Goal: Information Seeking & Learning: Learn about a topic

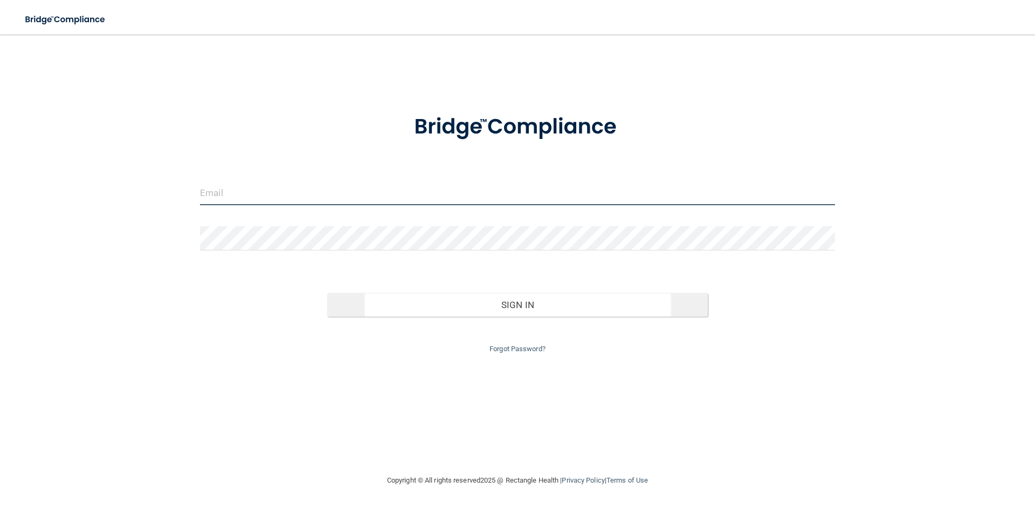
type input "[EMAIL_ADDRESS][DOMAIN_NAME]"
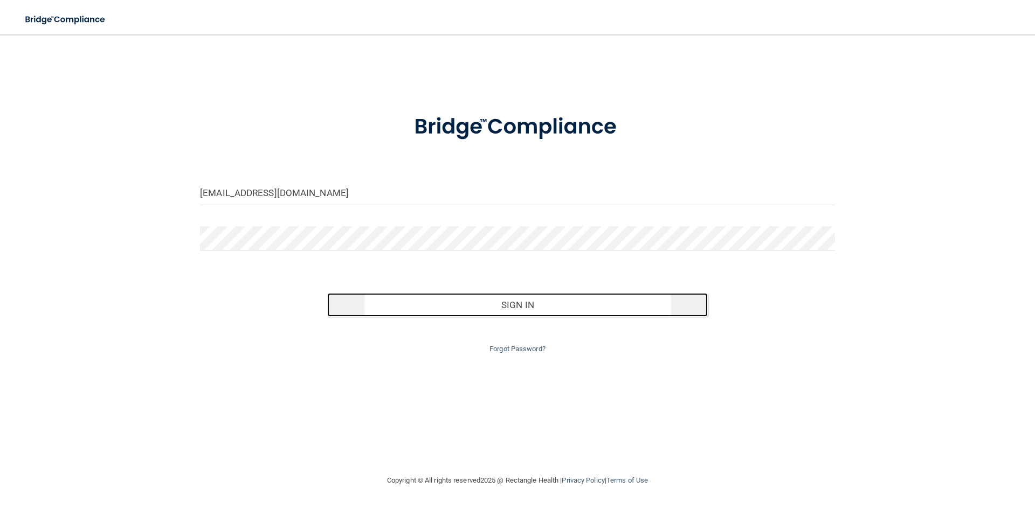
click at [522, 302] on button "Sign In" at bounding box center [517, 305] width 381 height 24
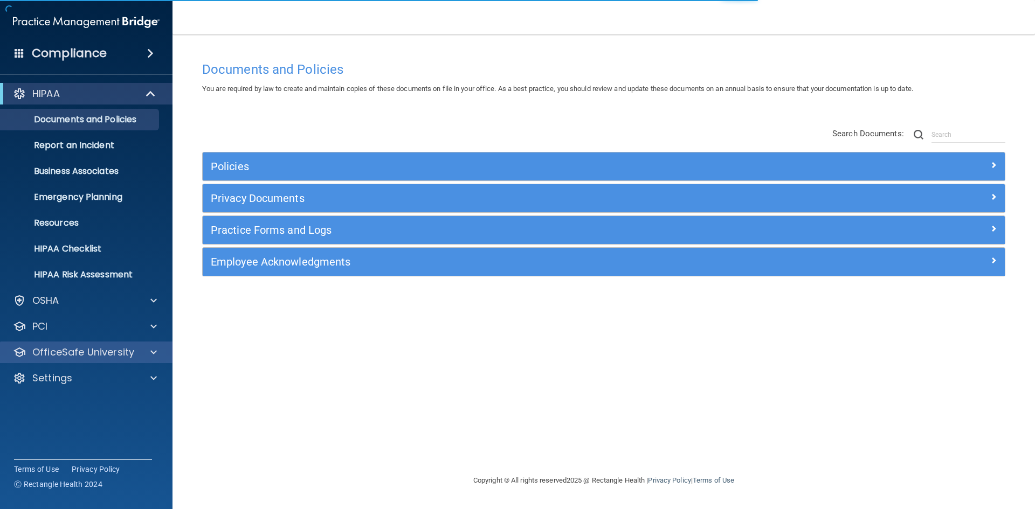
click at [152, 360] on div "OfficeSafe University" at bounding box center [86, 353] width 173 height 22
click at [148, 349] on div at bounding box center [151, 352] width 27 height 13
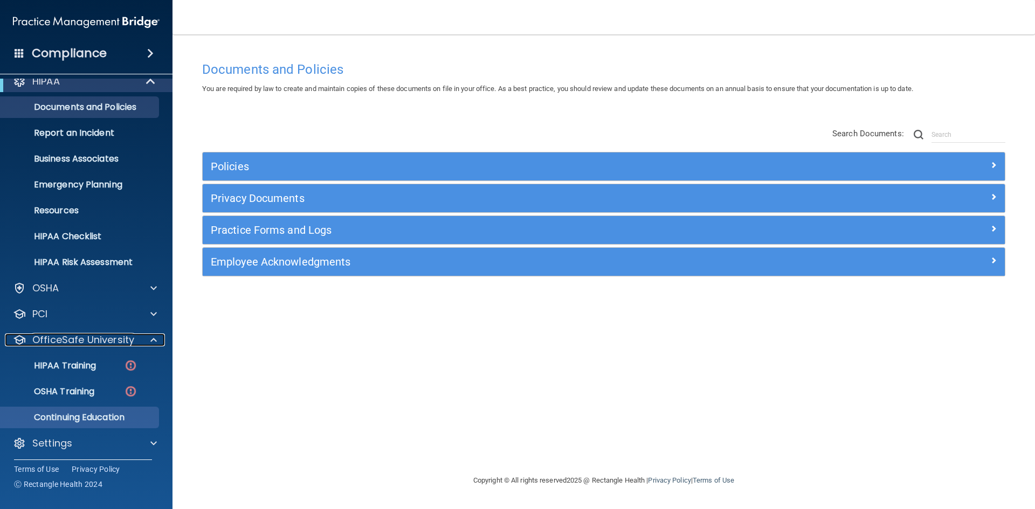
scroll to position [16, 0]
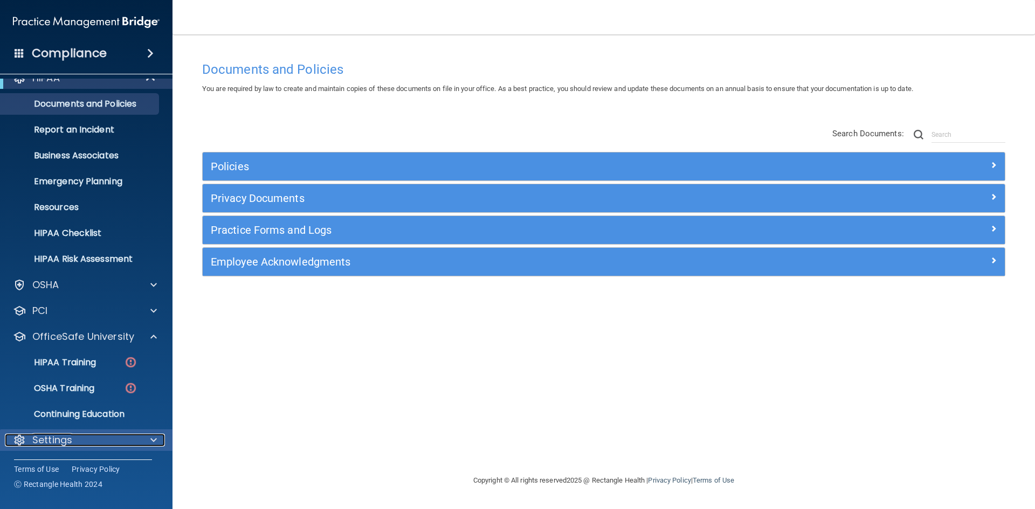
click at [151, 439] on span at bounding box center [153, 440] width 6 height 13
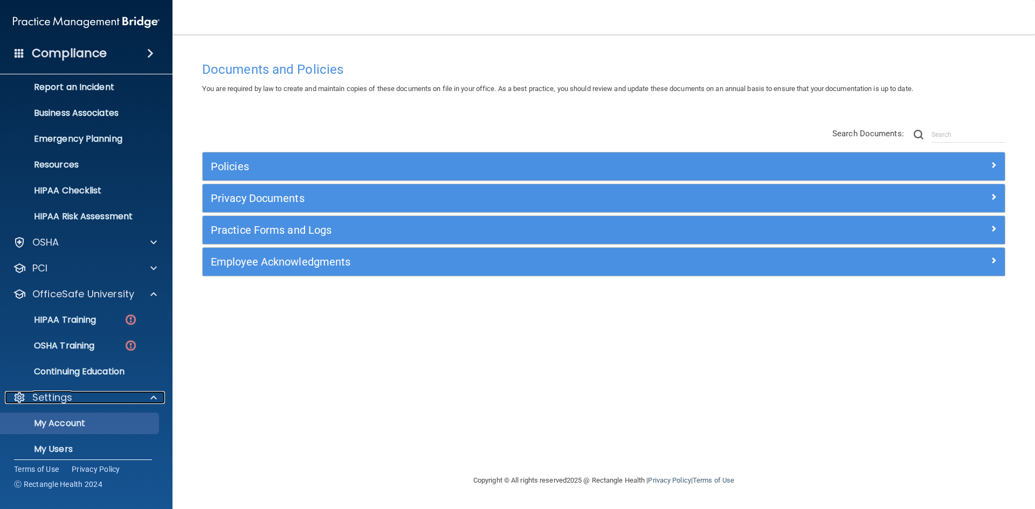
scroll to position [117, 0]
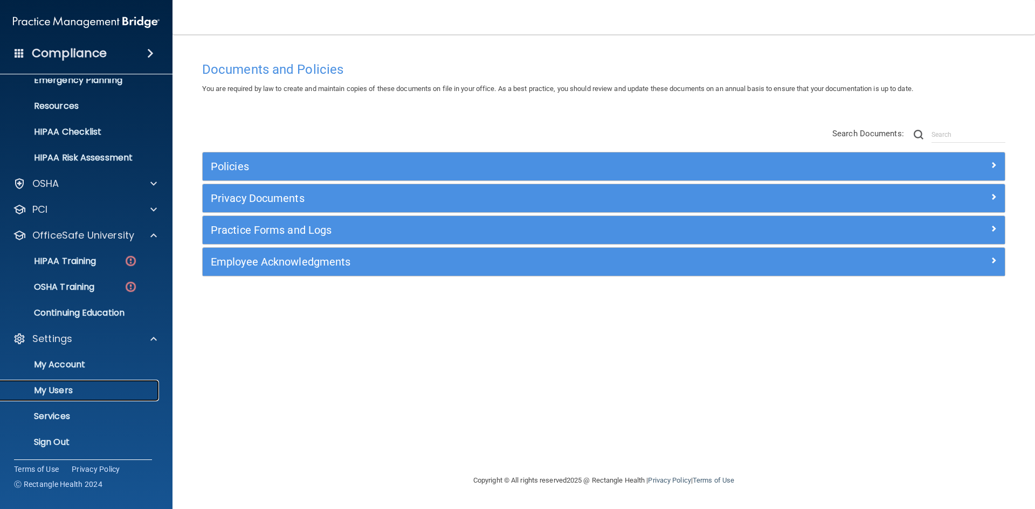
click at [70, 393] on p "My Users" at bounding box center [80, 390] width 147 height 11
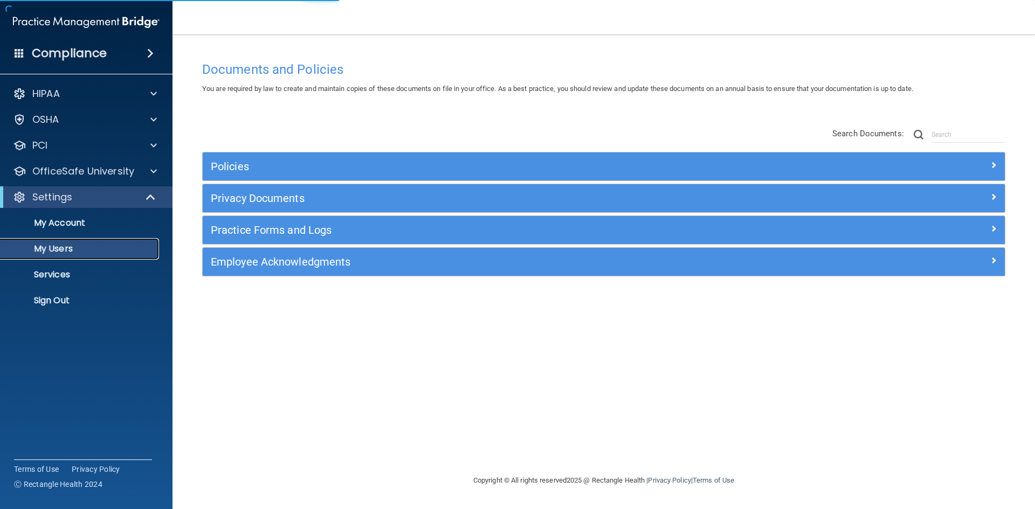
select select "20"
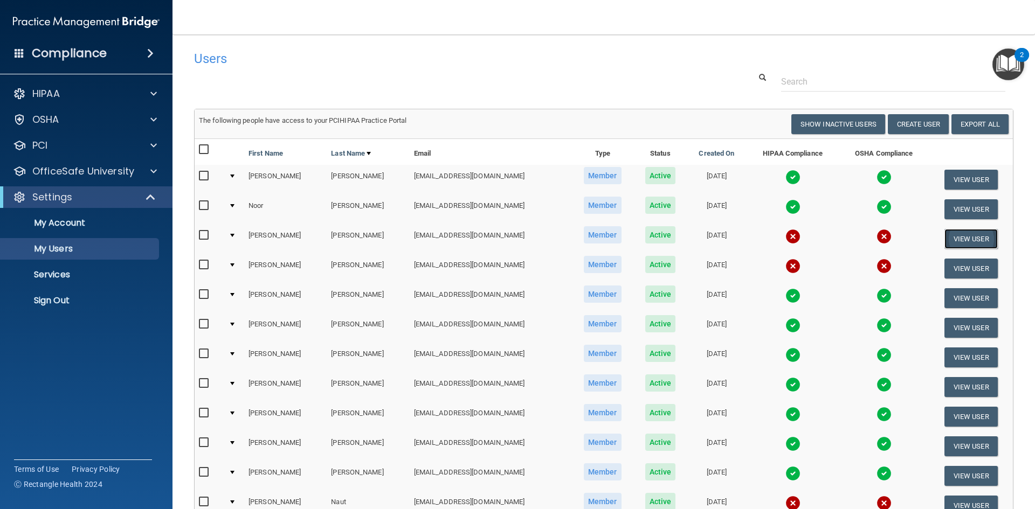
click at [946, 235] on button "View User" at bounding box center [970, 239] width 53 height 20
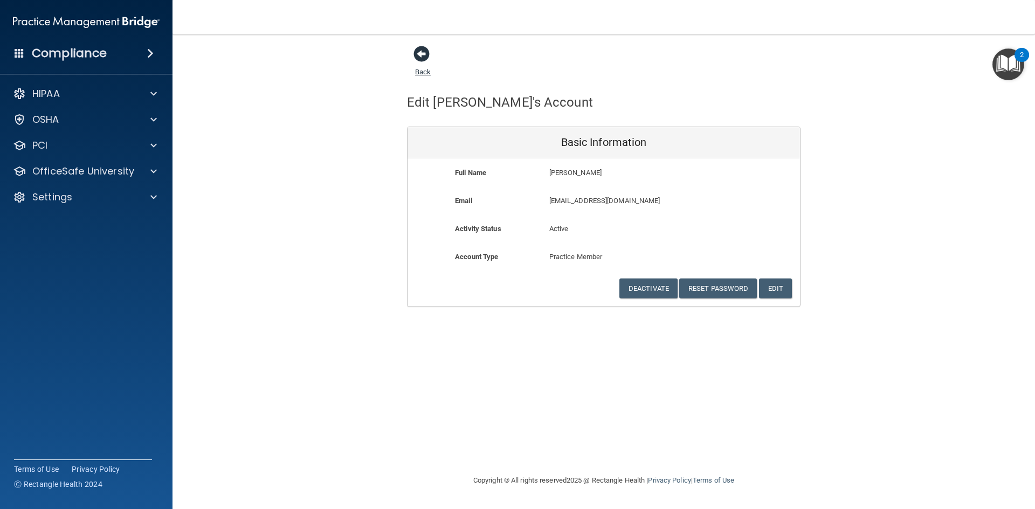
click at [419, 56] on span at bounding box center [421, 54] width 16 height 16
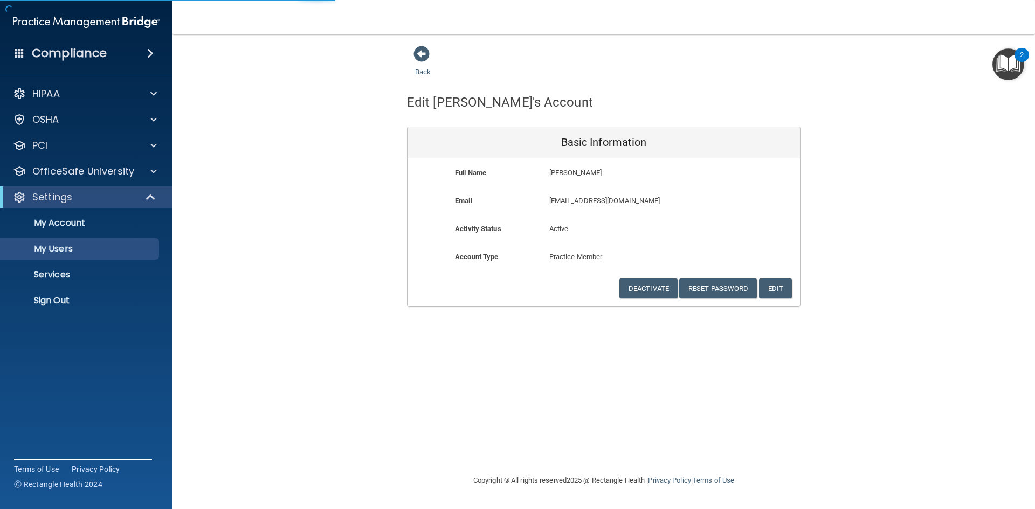
select select "20"
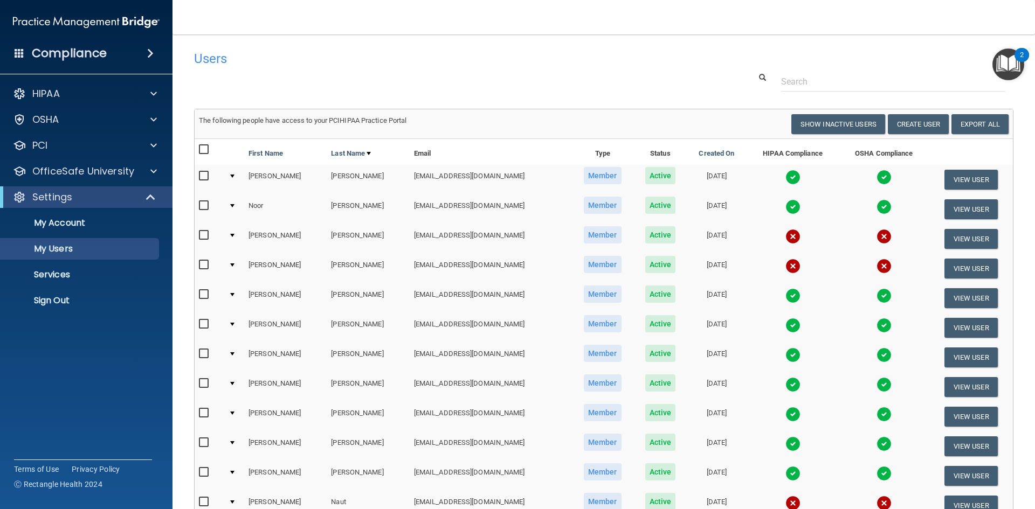
click at [202, 235] on input "checkbox" at bounding box center [205, 235] width 12 height 9
checkbox input "true"
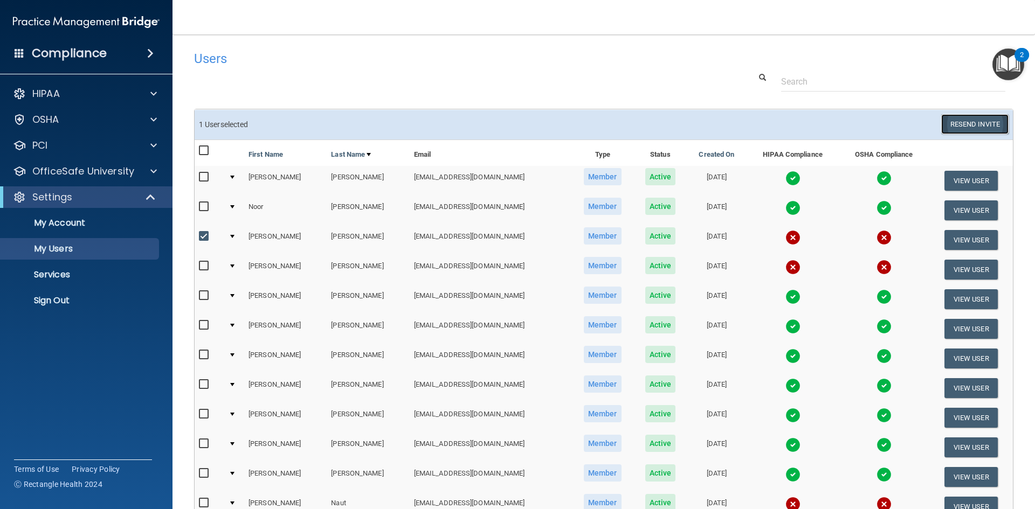
click at [970, 120] on button "Resend Invite" at bounding box center [974, 124] width 67 height 20
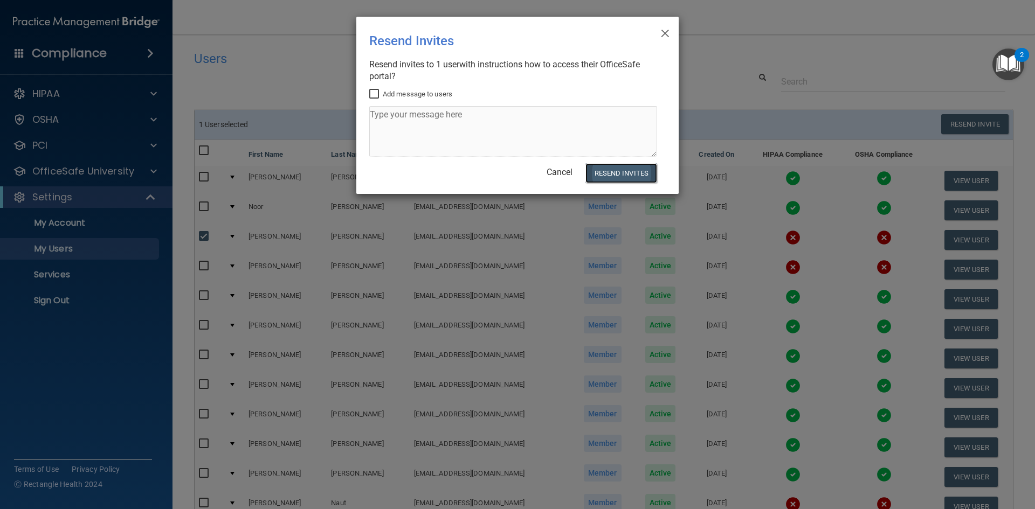
click at [637, 171] on button "Resend Invites" at bounding box center [621, 173] width 72 height 20
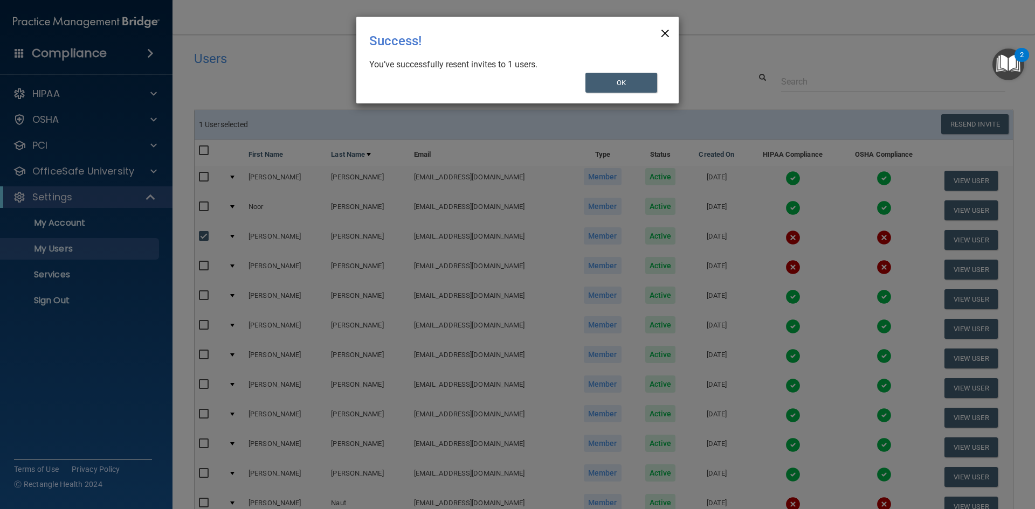
click at [661, 30] on span "×" at bounding box center [665, 32] width 10 height 22
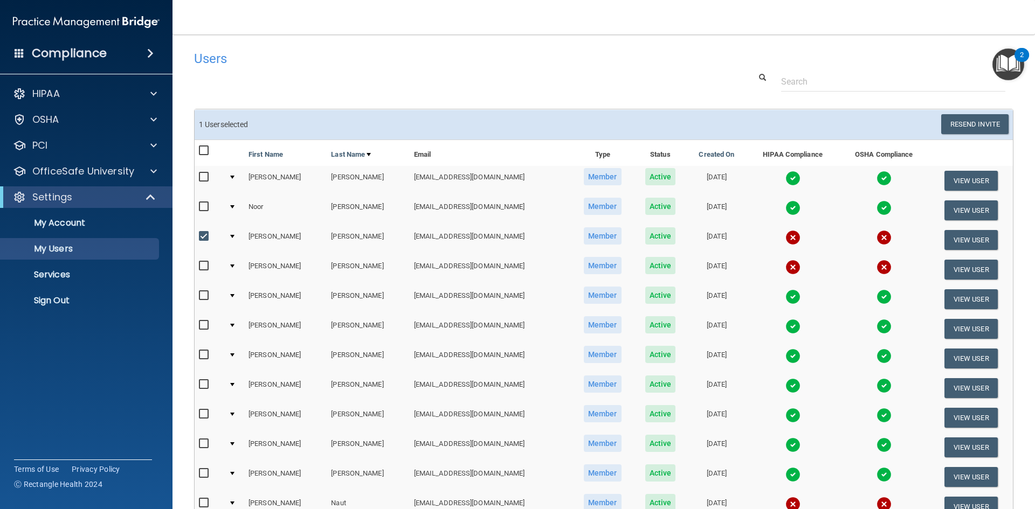
click at [202, 266] on input "checkbox" at bounding box center [205, 266] width 12 height 9
checkbox input "true"
click at [201, 233] on input "checkbox" at bounding box center [205, 236] width 12 height 9
checkbox input "false"
click at [973, 119] on button "Resend Invite" at bounding box center [974, 124] width 67 height 20
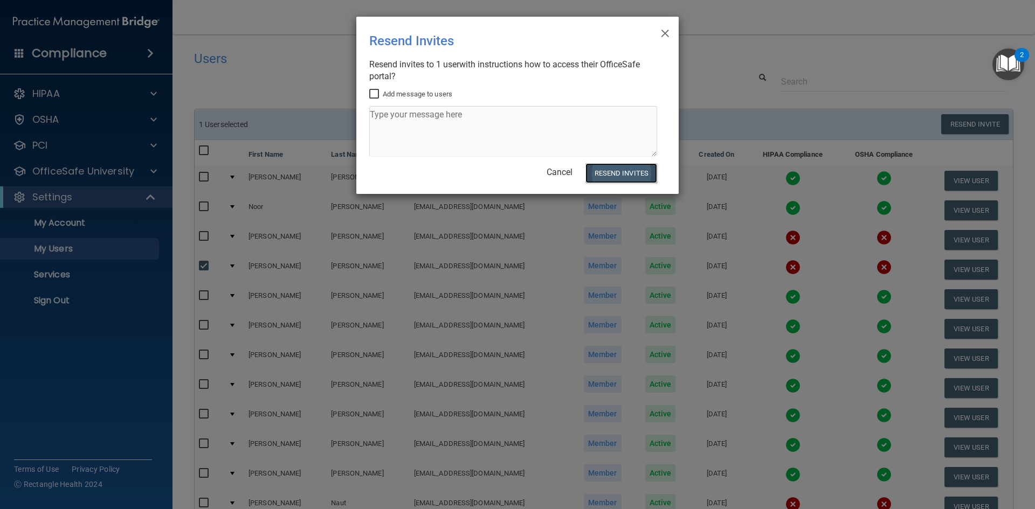
click at [600, 166] on button "Resend Invites" at bounding box center [621, 173] width 72 height 20
click at [666, 33] on span "×" at bounding box center [665, 32] width 10 height 22
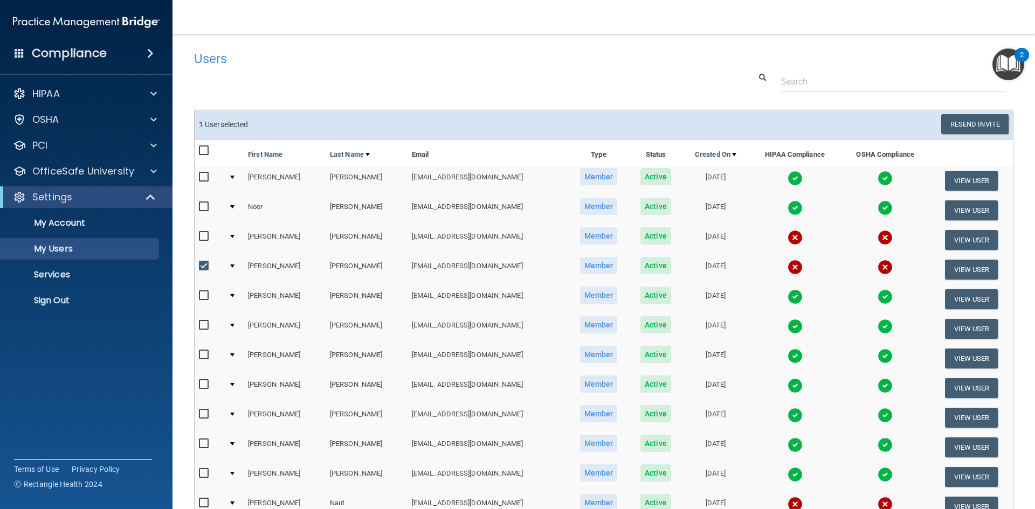
scroll to position [54, 0]
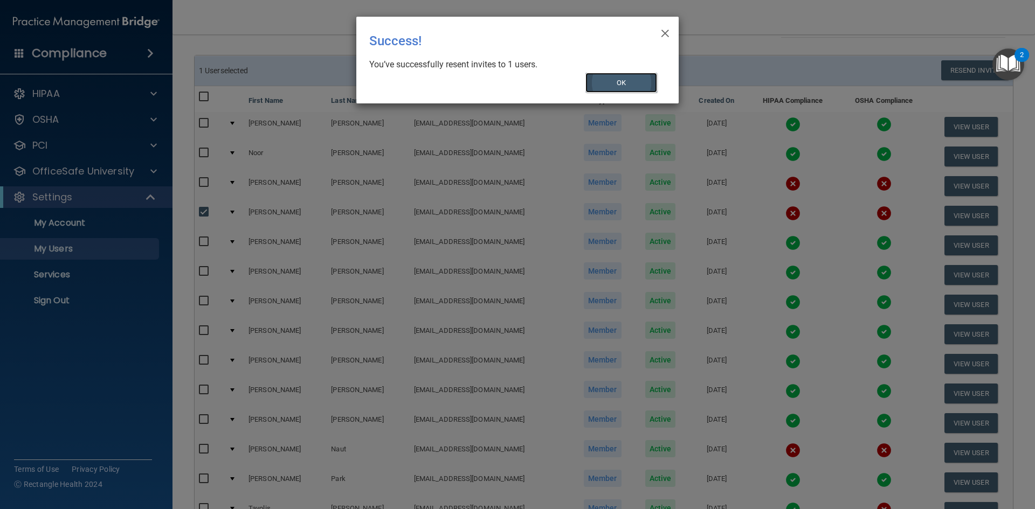
click at [635, 87] on button "OK" at bounding box center [621, 83] width 72 height 20
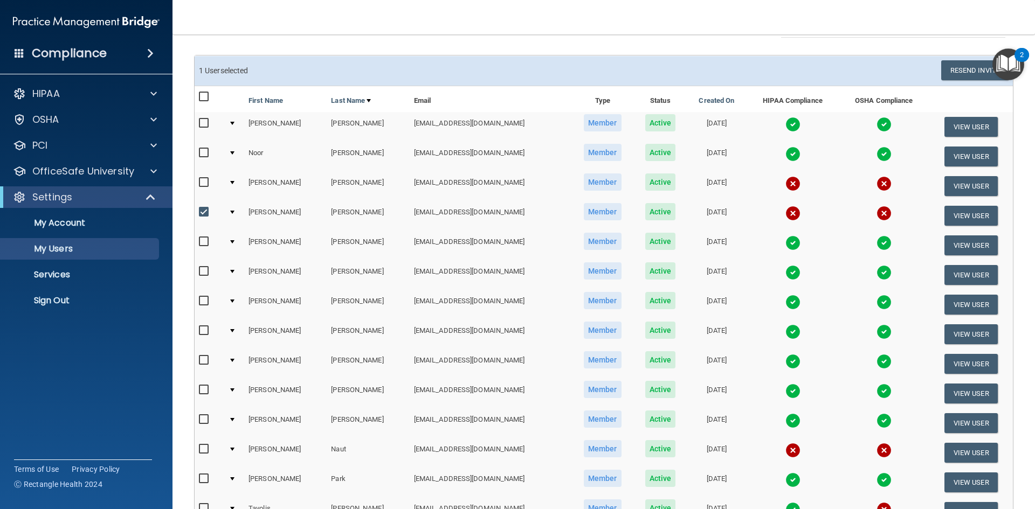
click at [202, 450] on input "checkbox" at bounding box center [205, 449] width 12 height 9
checkbox input "true"
click at [951, 72] on button "Resend Invite" at bounding box center [974, 70] width 67 height 20
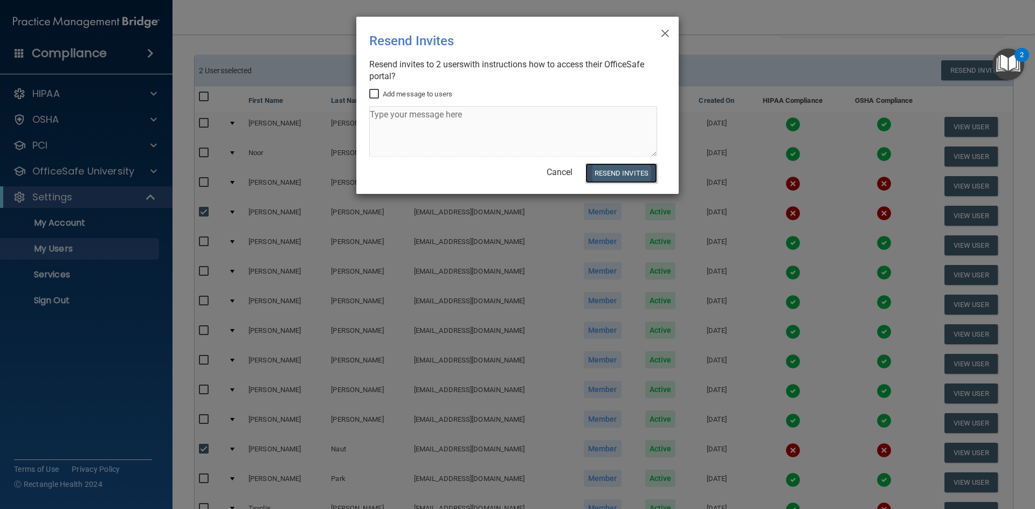
click at [623, 167] on button "Resend Invites" at bounding box center [621, 173] width 72 height 20
click at [668, 29] on span "×" at bounding box center [665, 32] width 10 height 22
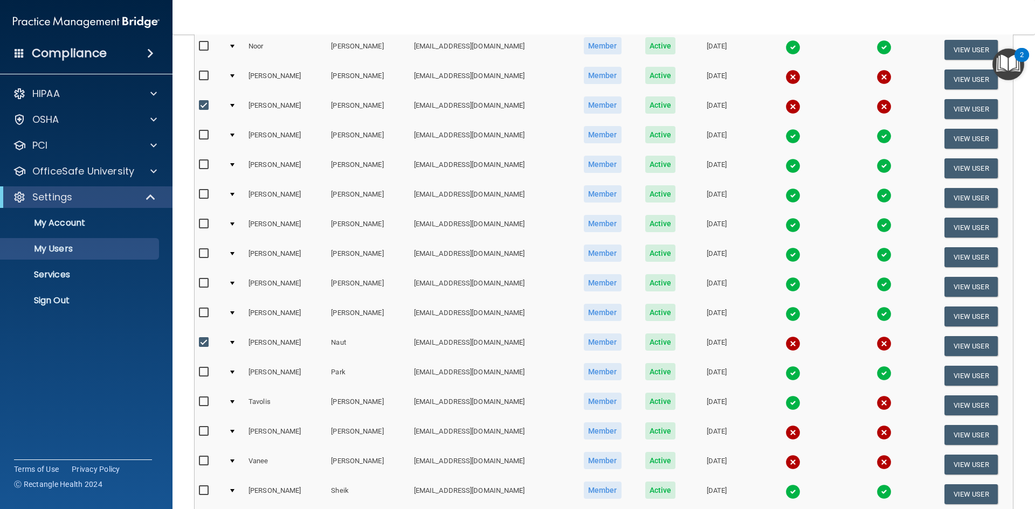
scroll to position [162, 0]
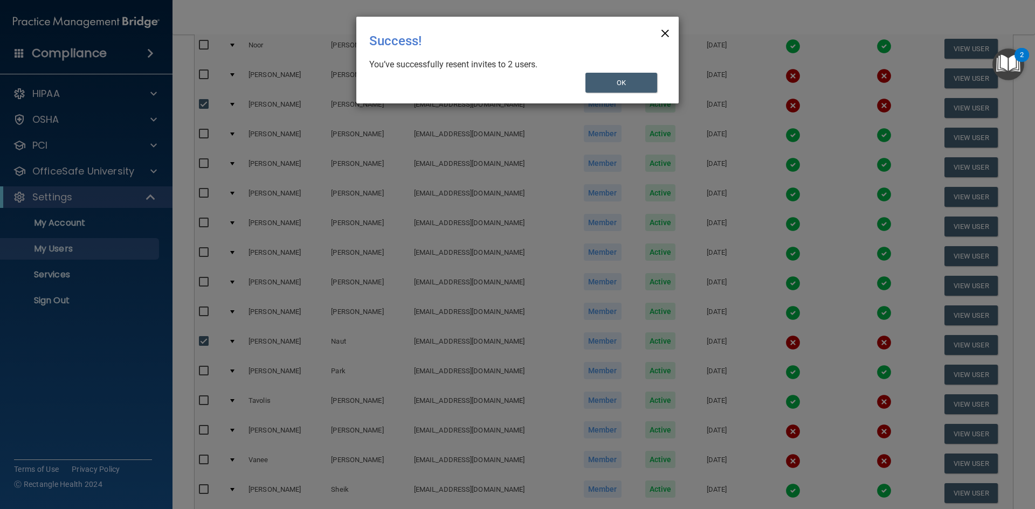
click at [666, 35] on span "×" at bounding box center [665, 32] width 10 height 22
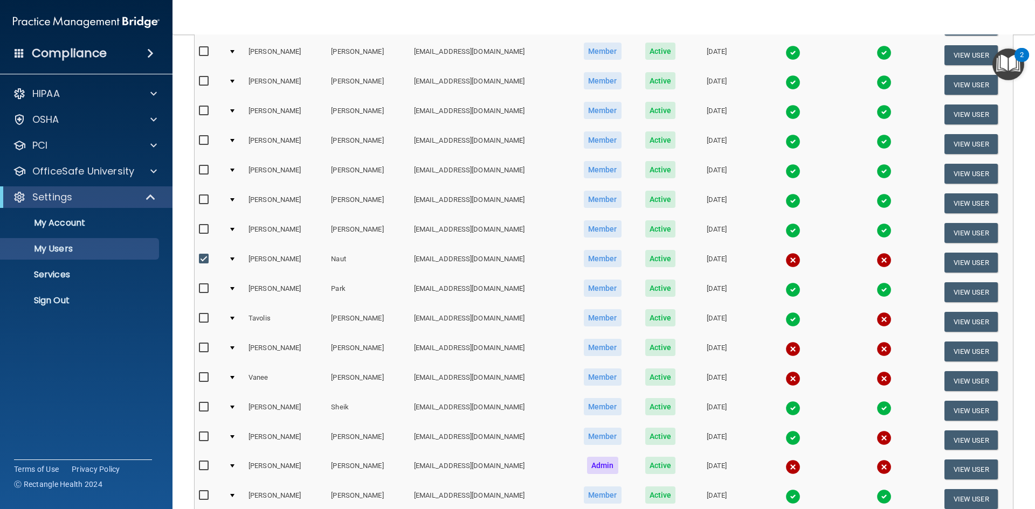
scroll to position [269, 0]
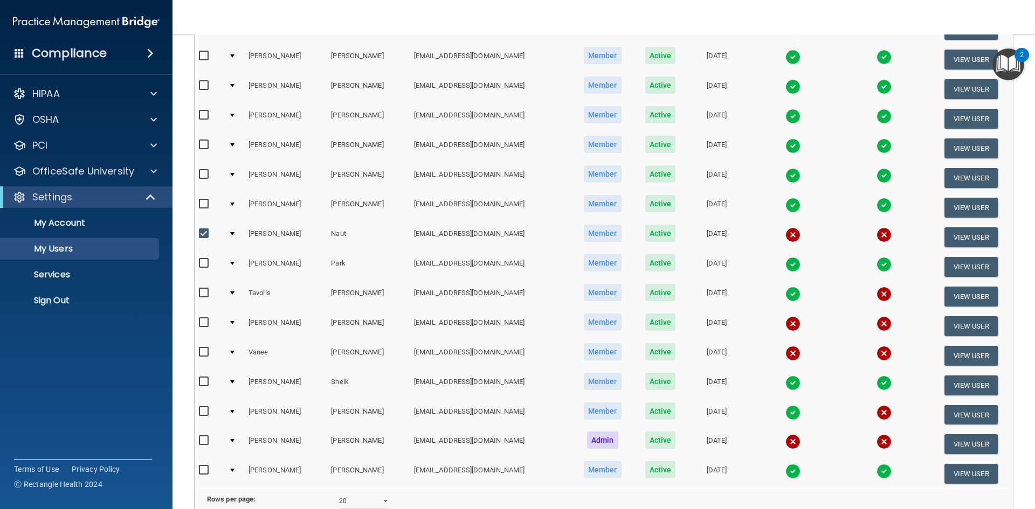
click at [204, 324] on input "checkbox" at bounding box center [205, 322] width 12 height 9
checkbox input "true"
click at [202, 357] on label at bounding box center [205, 352] width 13 height 12
click at [202, 357] on input "checkbox" at bounding box center [205, 352] width 12 height 9
checkbox input "true"
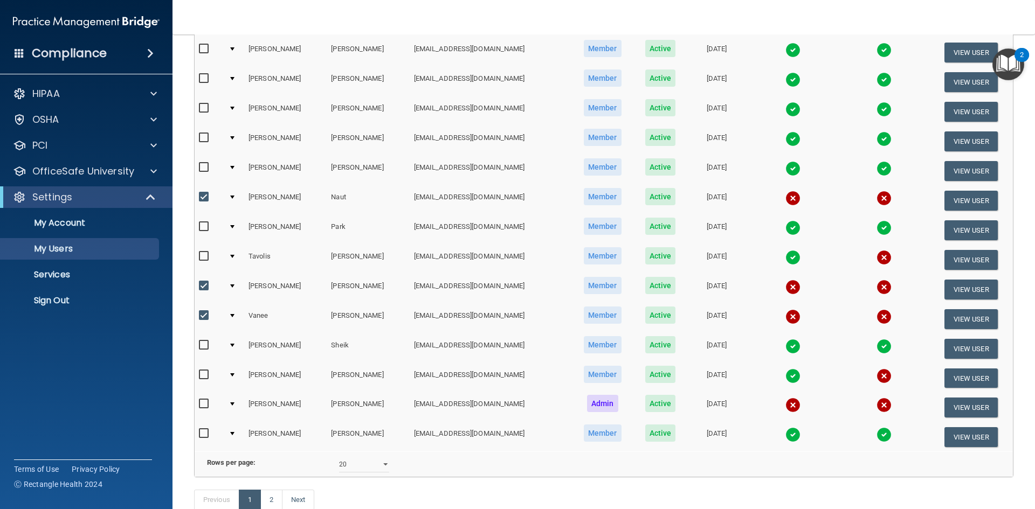
scroll to position [323, 0]
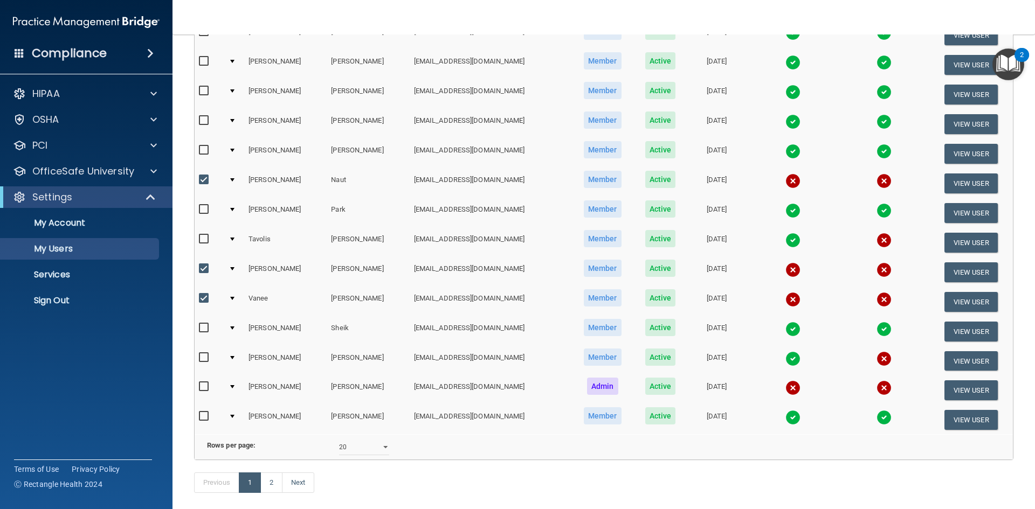
click at [202, 358] on input "checkbox" at bounding box center [205, 357] width 12 height 9
checkbox input "true"
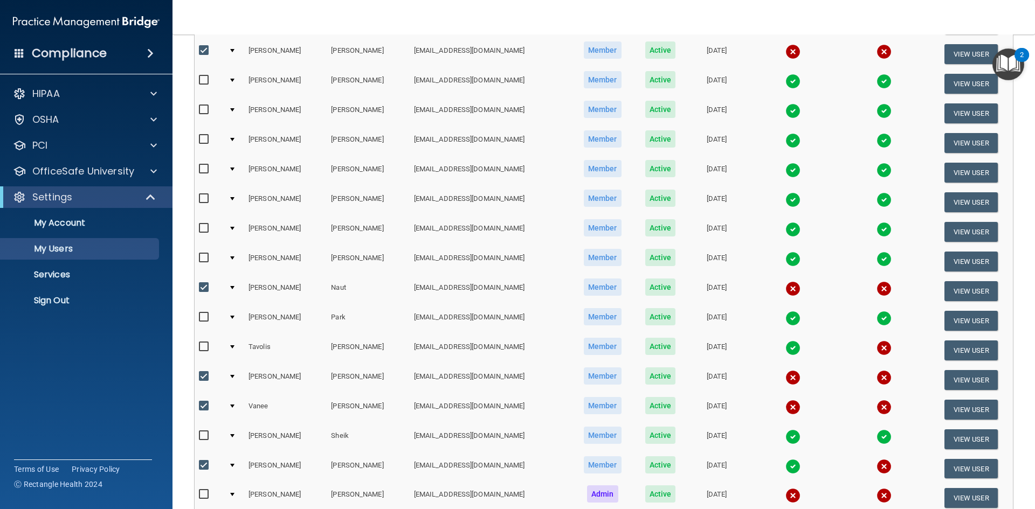
scroll to position [0, 0]
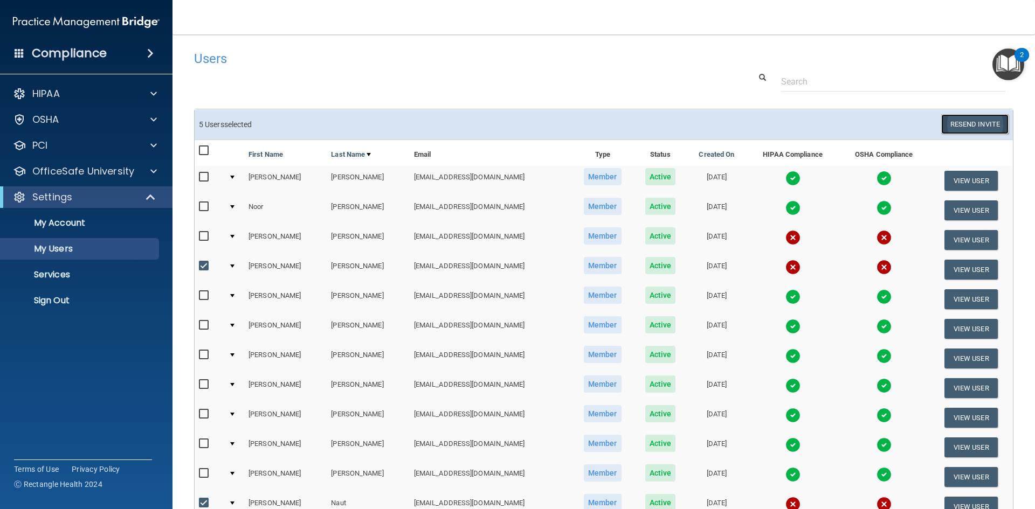
click at [964, 123] on button "Resend Invite" at bounding box center [974, 124] width 67 height 20
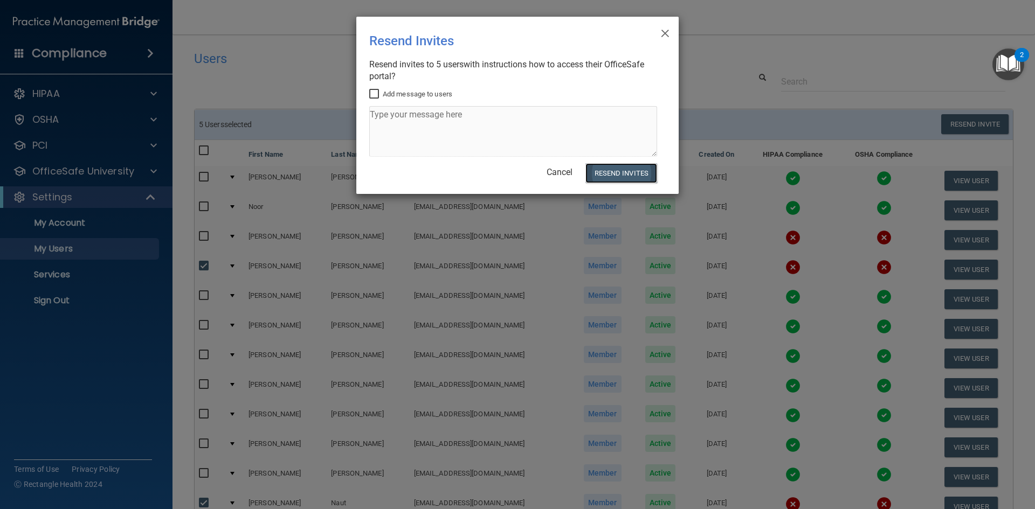
click at [607, 174] on button "Resend Invites" at bounding box center [621, 173] width 72 height 20
click at [668, 36] on span "×" at bounding box center [665, 32] width 10 height 22
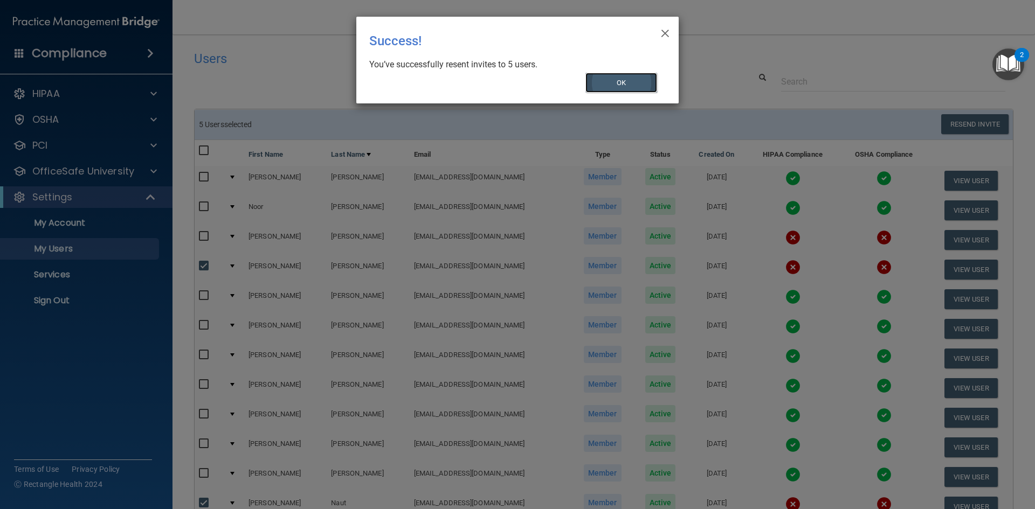
click at [632, 83] on button "OK" at bounding box center [621, 83] width 72 height 20
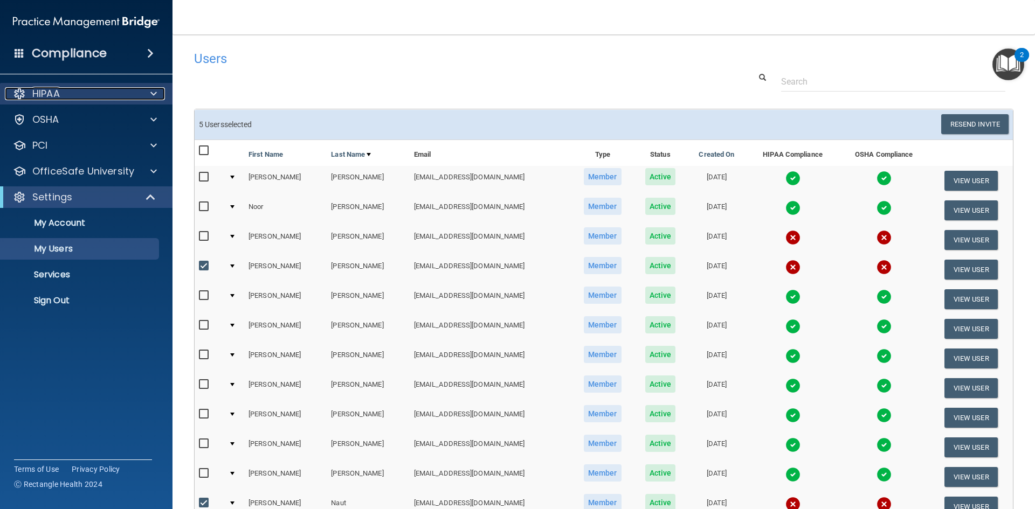
click at [44, 94] on p "HIPAA" at bounding box center [45, 93] width 27 height 13
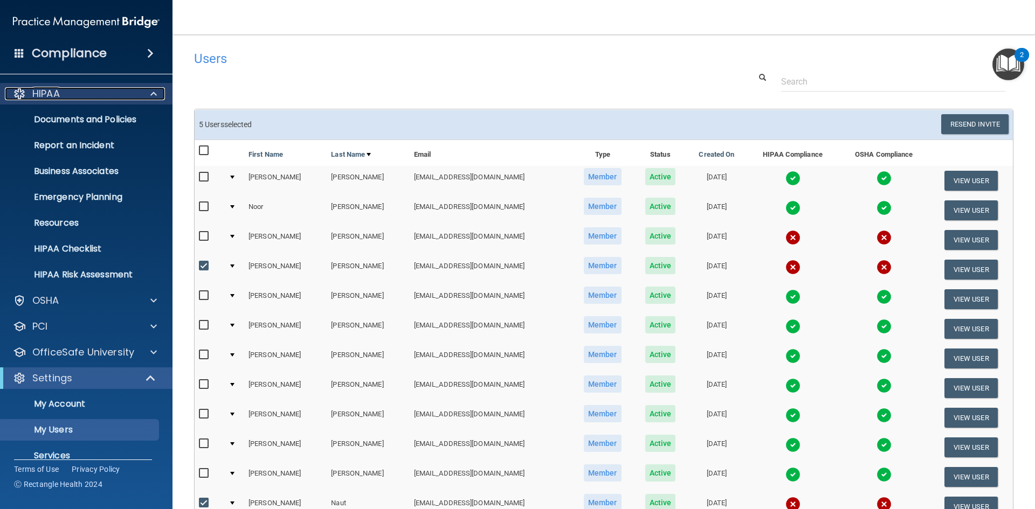
click at [52, 95] on p "HIPAA" at bounding box center [45, 93] width 27 height 13
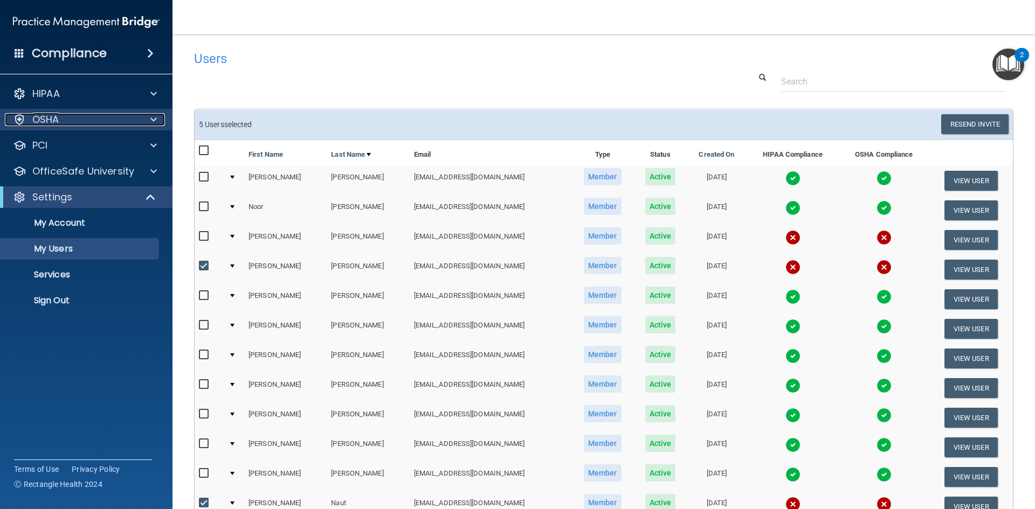
click at [60, 116] on div "OSHA" at bounding box center [72, 119] width 134 height 13
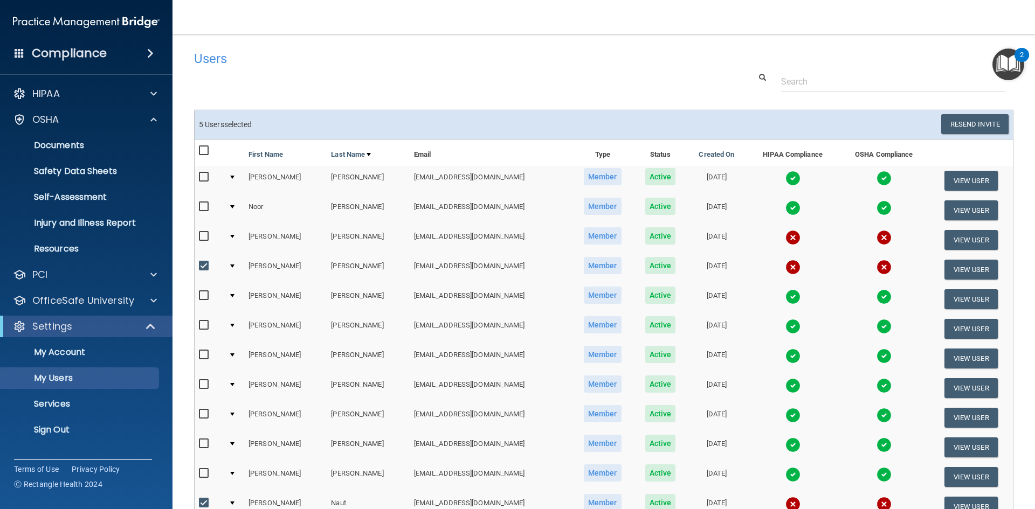
click at [58, 57] on h4 "Compliance" at bounding box center [69, 53] width 75 height 15
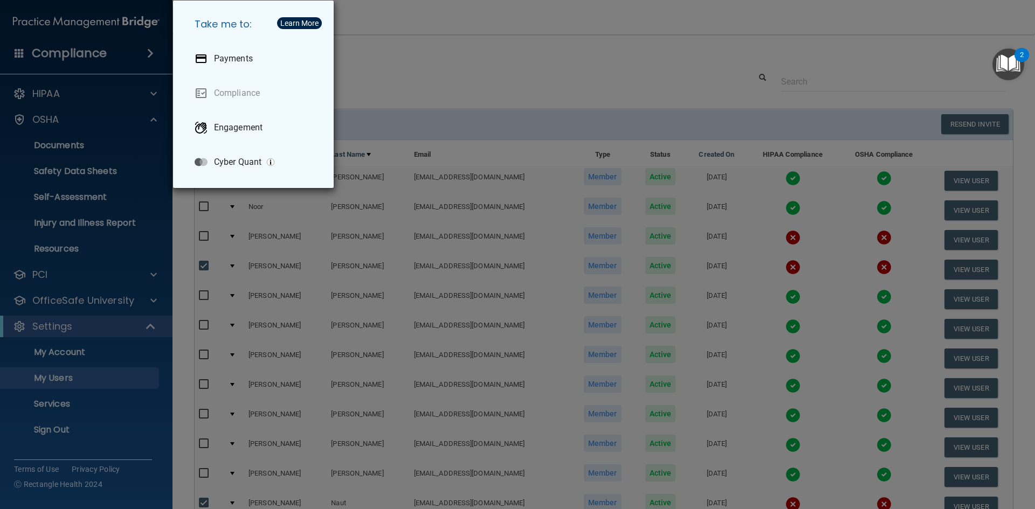
click at [366, 67] on div "Take me to: Payments Compliance Engagement Cyber Quant" at bounding box center [517, 254] width 1035 height 509
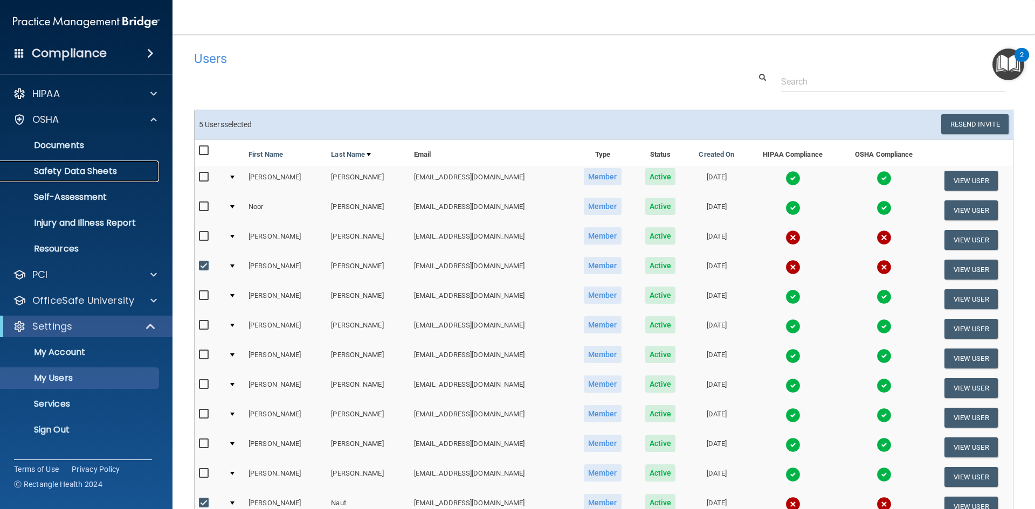
click at [59, 173] on p "Safety Data Sheets" at bounding box center [80, 171] width 147 height 11
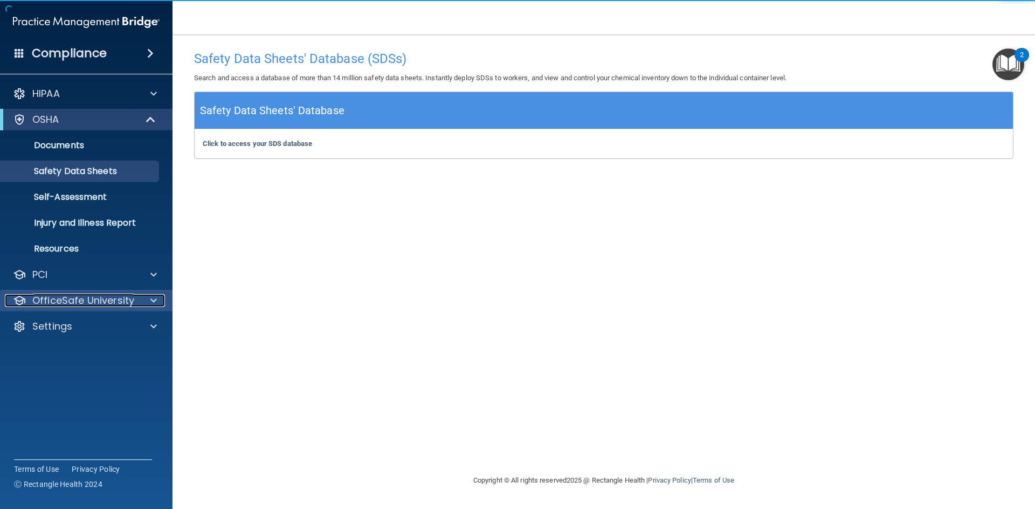
click at [106, 296] on p "OfficeSafe University" at bounding box center [83, 300] width 102 height 13
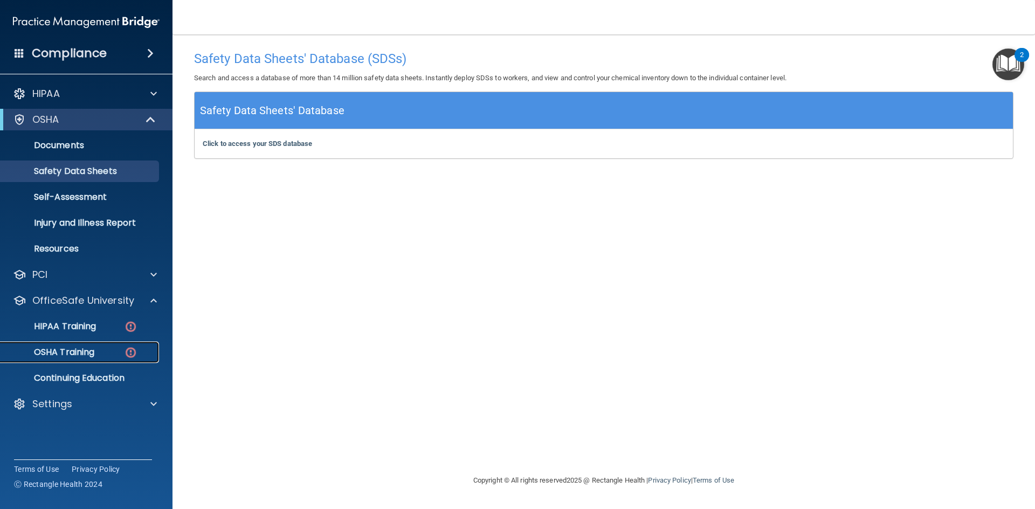
click at [101, 357] on div "OSHA Training" at bounding box center [80, 352] width 147 height 11
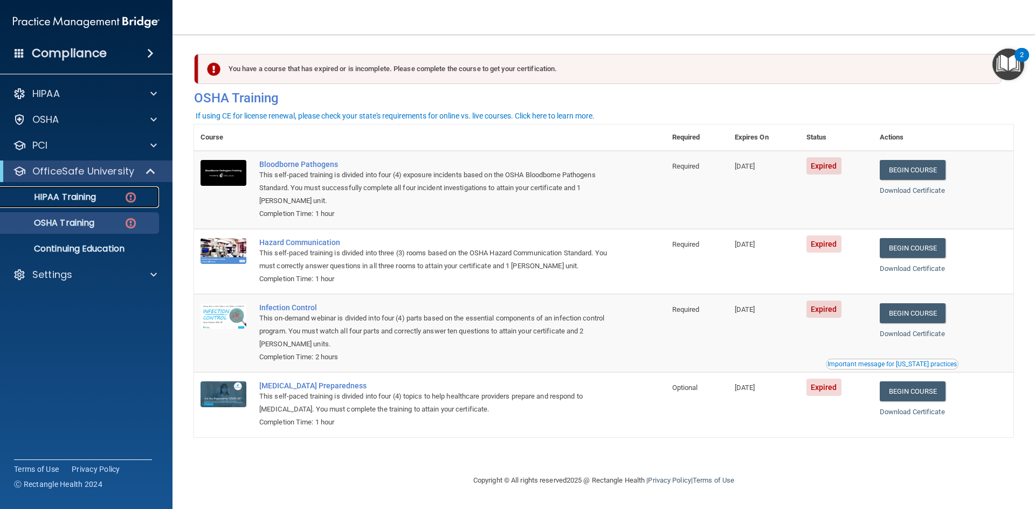
click at [77, 195] on p "HIPAA Training" at bounding box center [51, 197] width 89 height 11
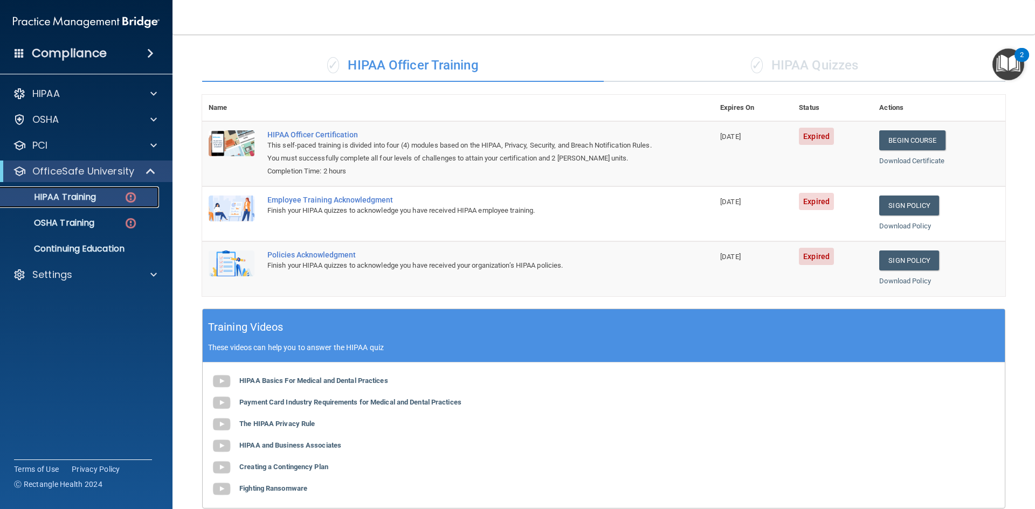
scroll to position [41, 0]
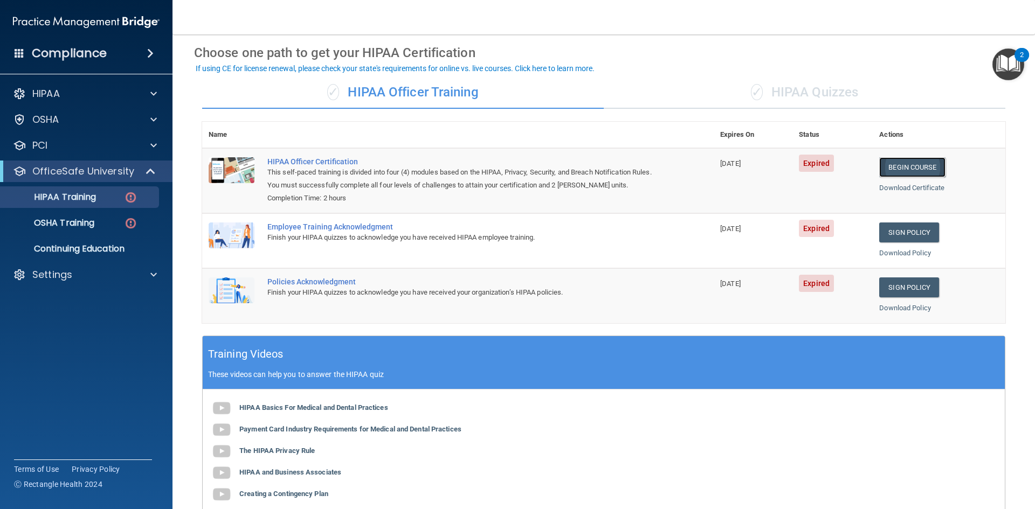
click at [887, 166] on link "Begin Course" at bounding box center [912, 167] width 66 height 20
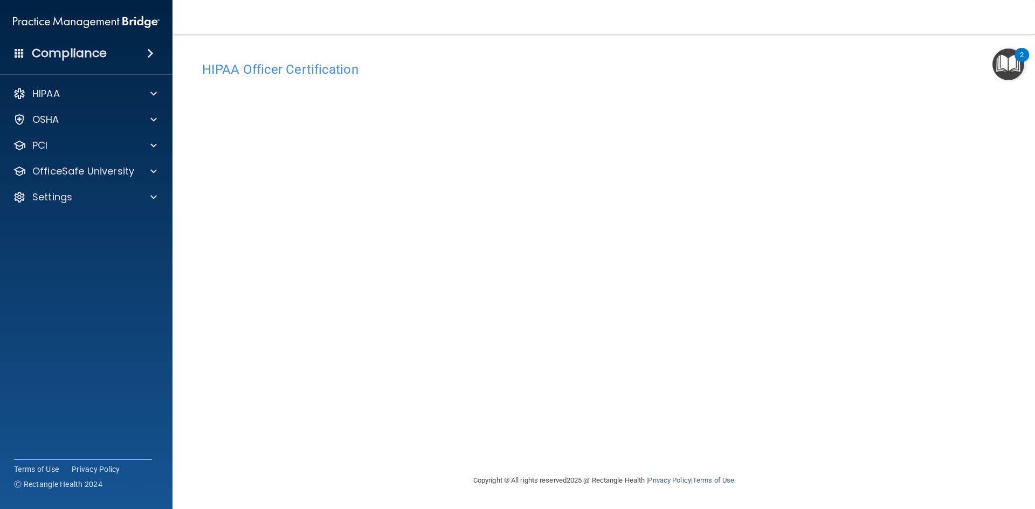
click at [148, 53] on span at bounding box center [150, 53] width 6 height 13
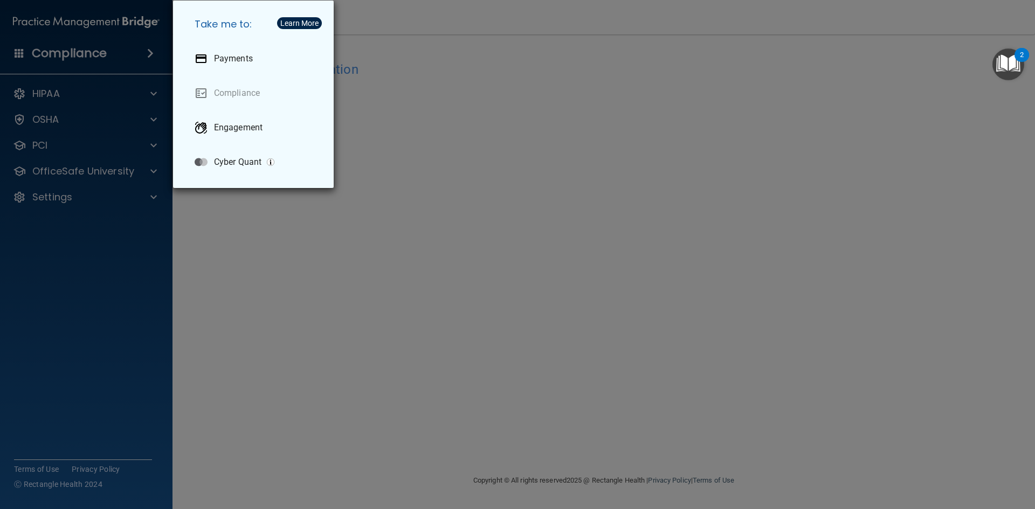
click at [234, 270] on div "Take me to: Payments Compliance Engagement Cyber Quant" at bounding box center [517, 254] width 1035 height 509
